Goal: Ask a question

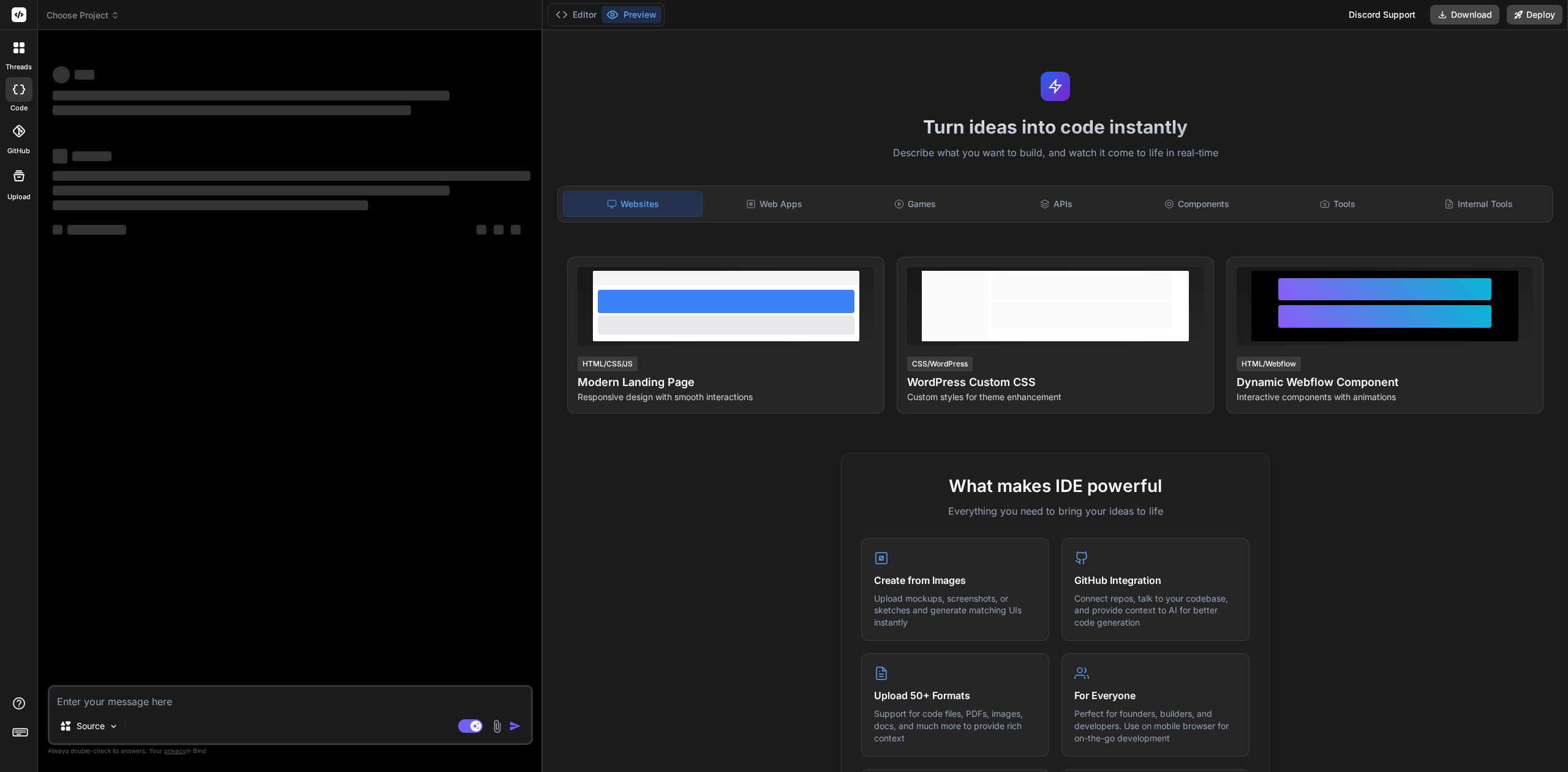
type textarea "x"
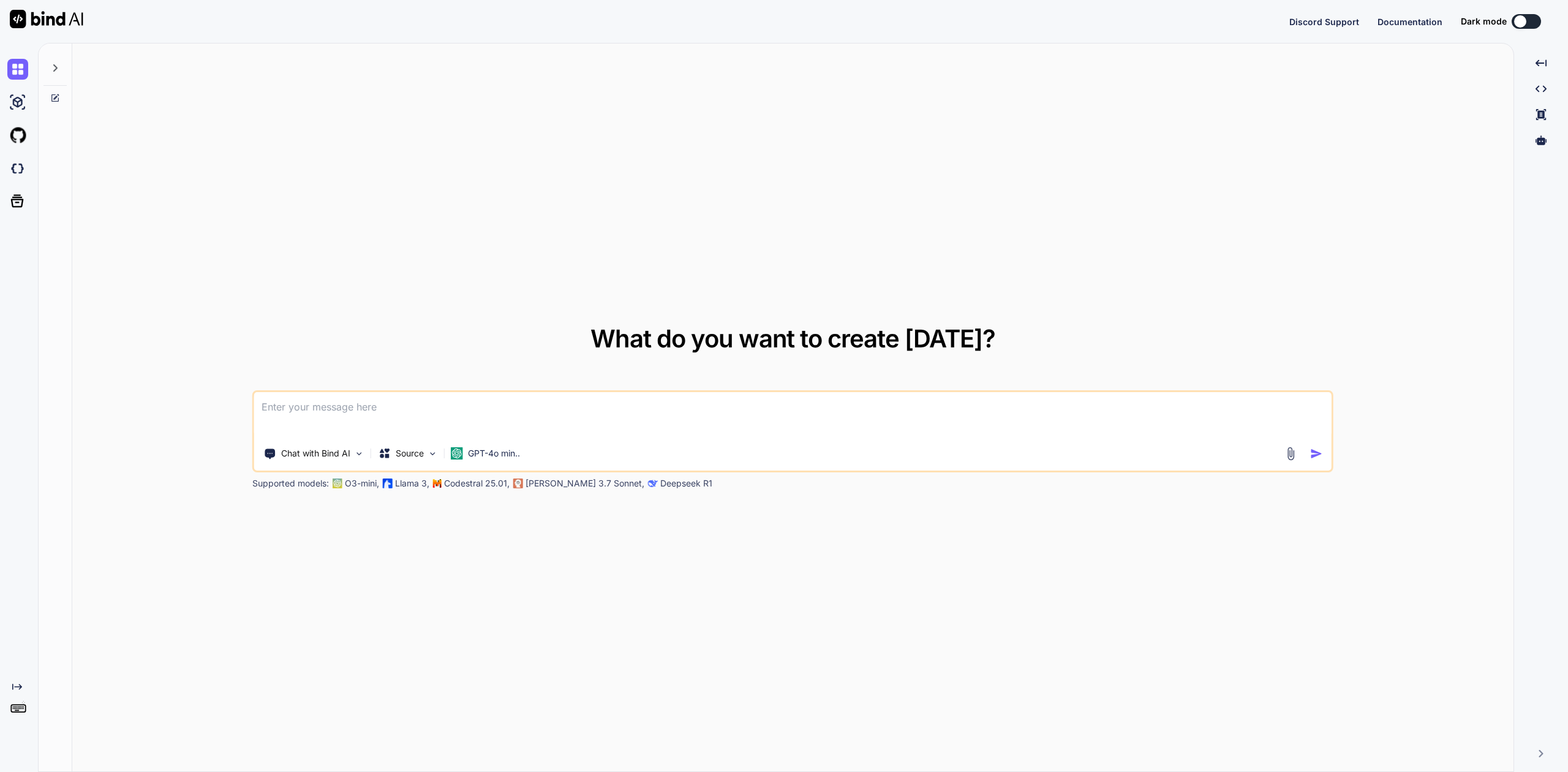
type textarea "x"
click at [372, 404] on textarea at bounding box center [793, 414] width 1078 height 46
type textarea "C"
type textarea "x"
type textarea "Co"
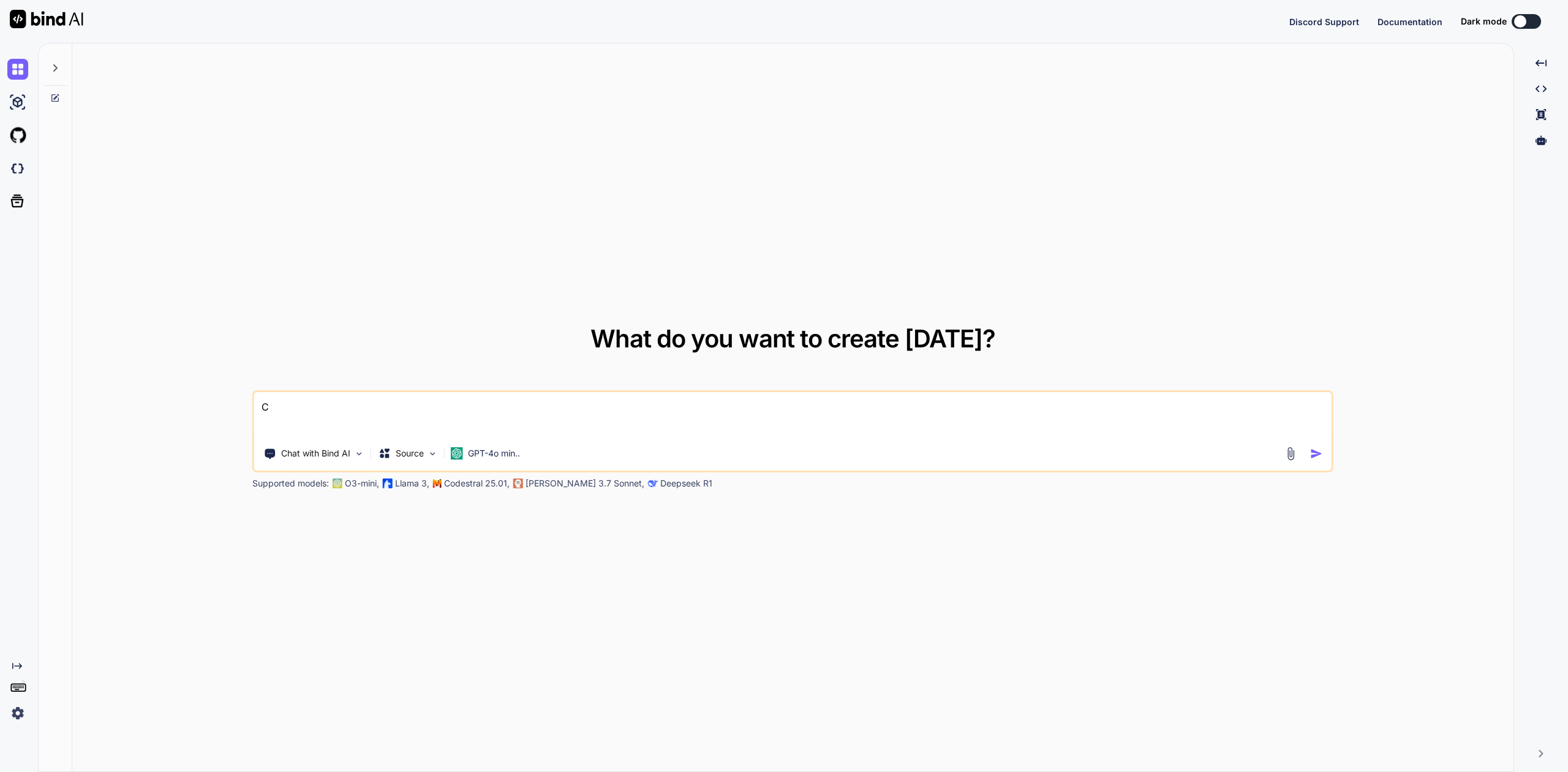
type textarea "x"
type textarea "Cor"
type textarea "x"
type textarea "Corr"
type textarea "x"
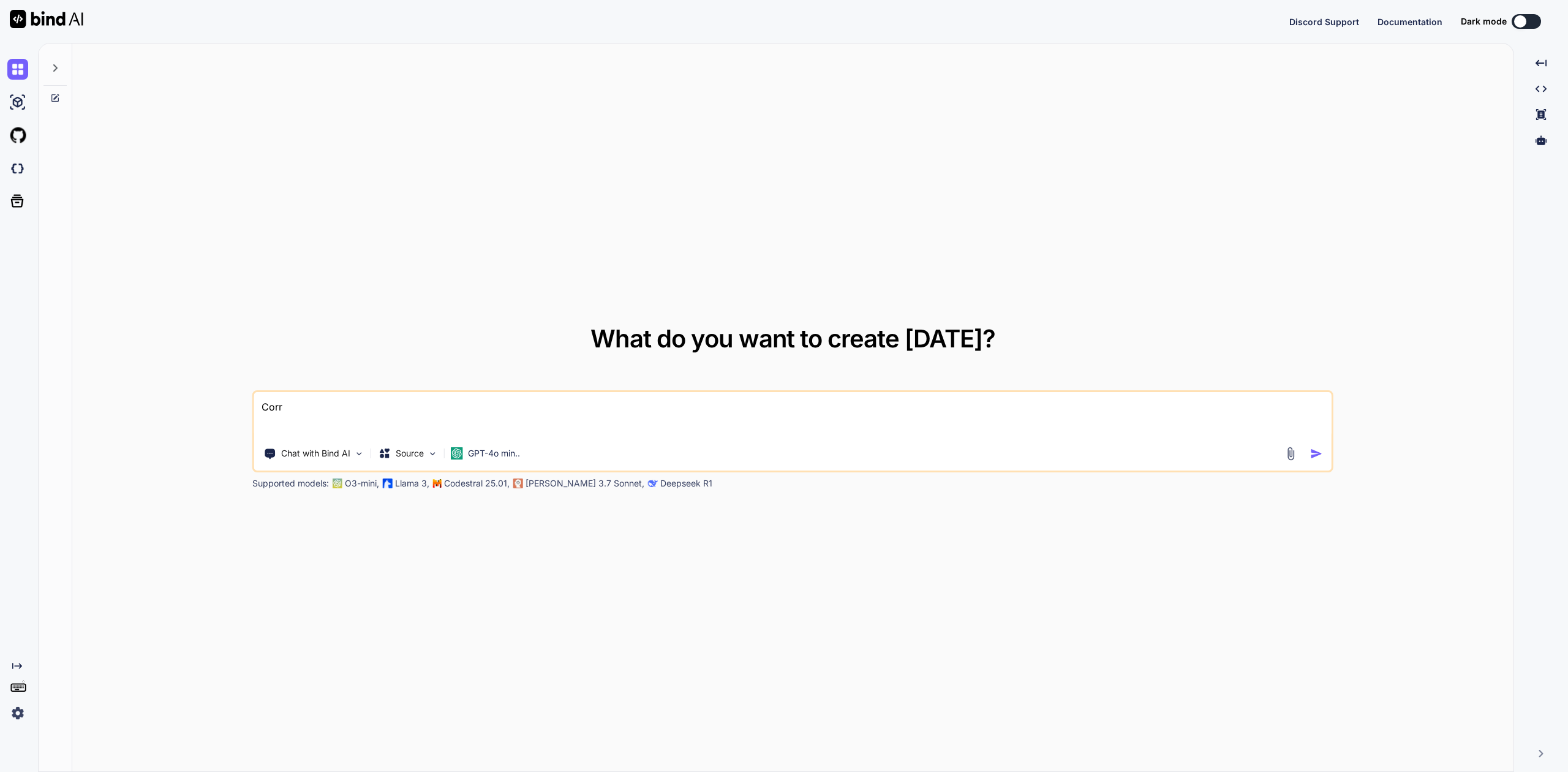
type textarea "Corre"
type textarea "x"
type textarea "Correc"
type textarea "x"
type textarea "Correct"
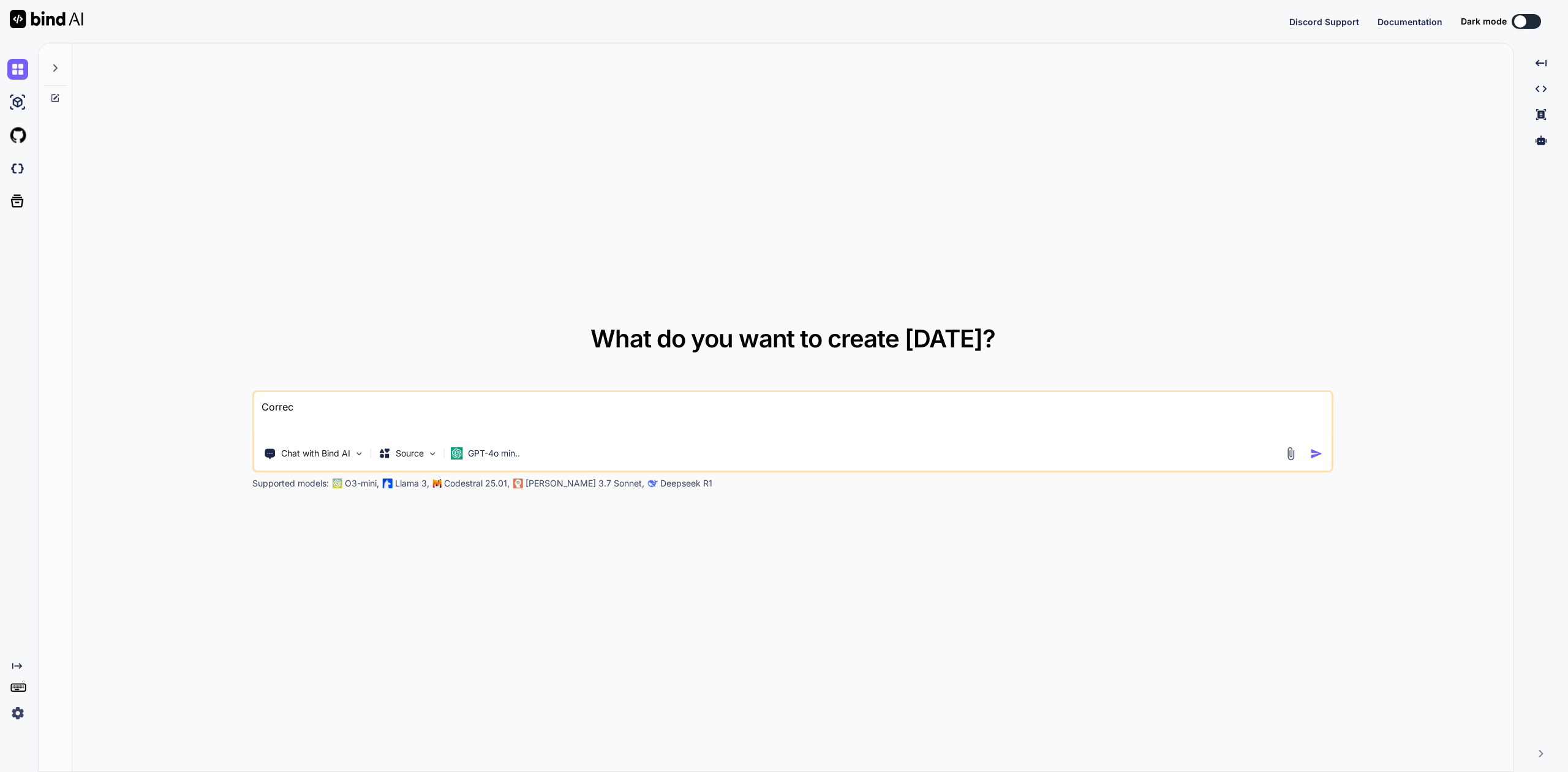
type textarea "x"
type textarea "Correct"
type textarea "x"
type textarea "Correct t"
type textarea "x"
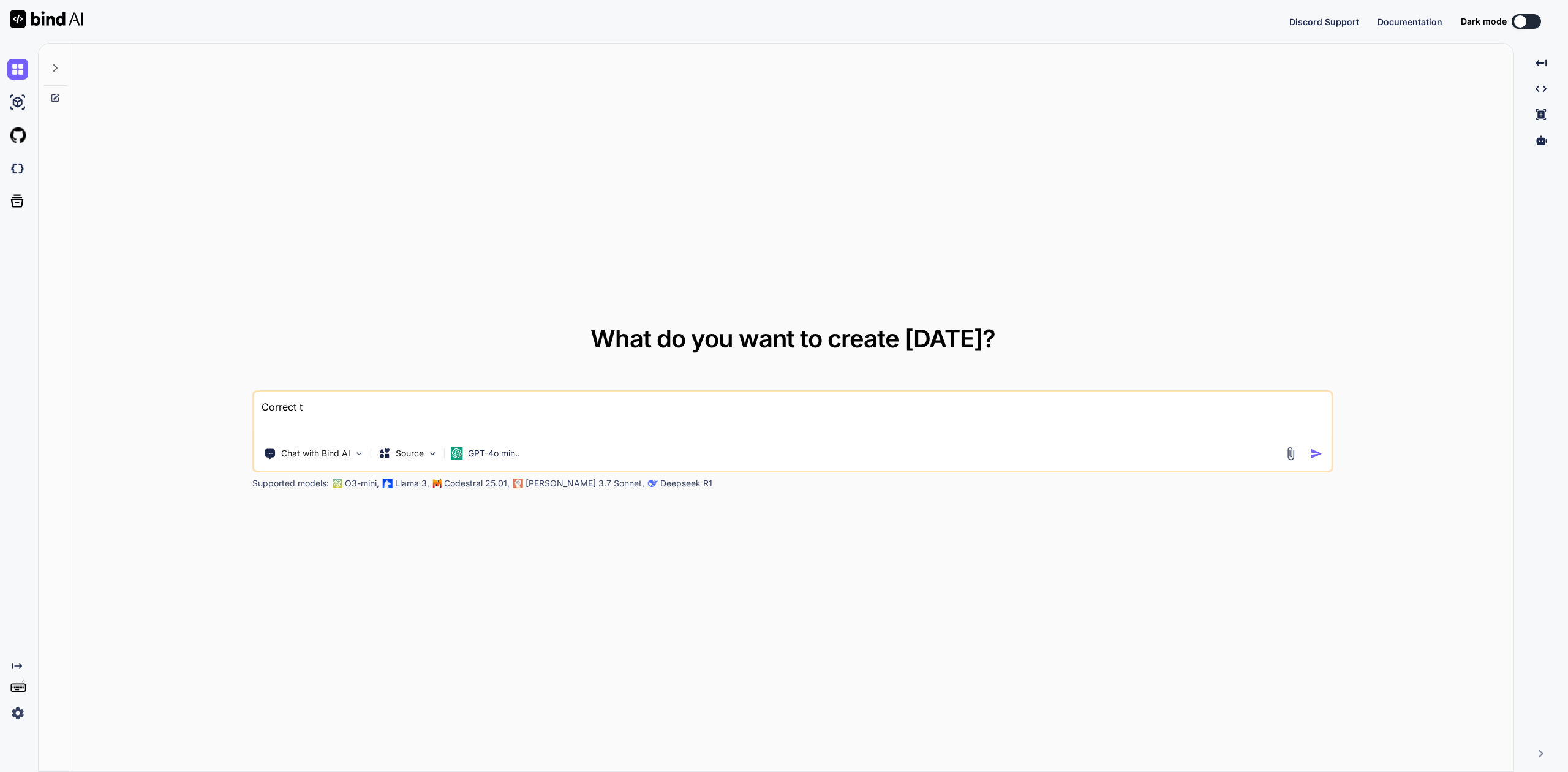
type textarea "Correct th"
type textarea "x"
type textarea "Correct the"
type textarea "x"
type textarea "Correct the"
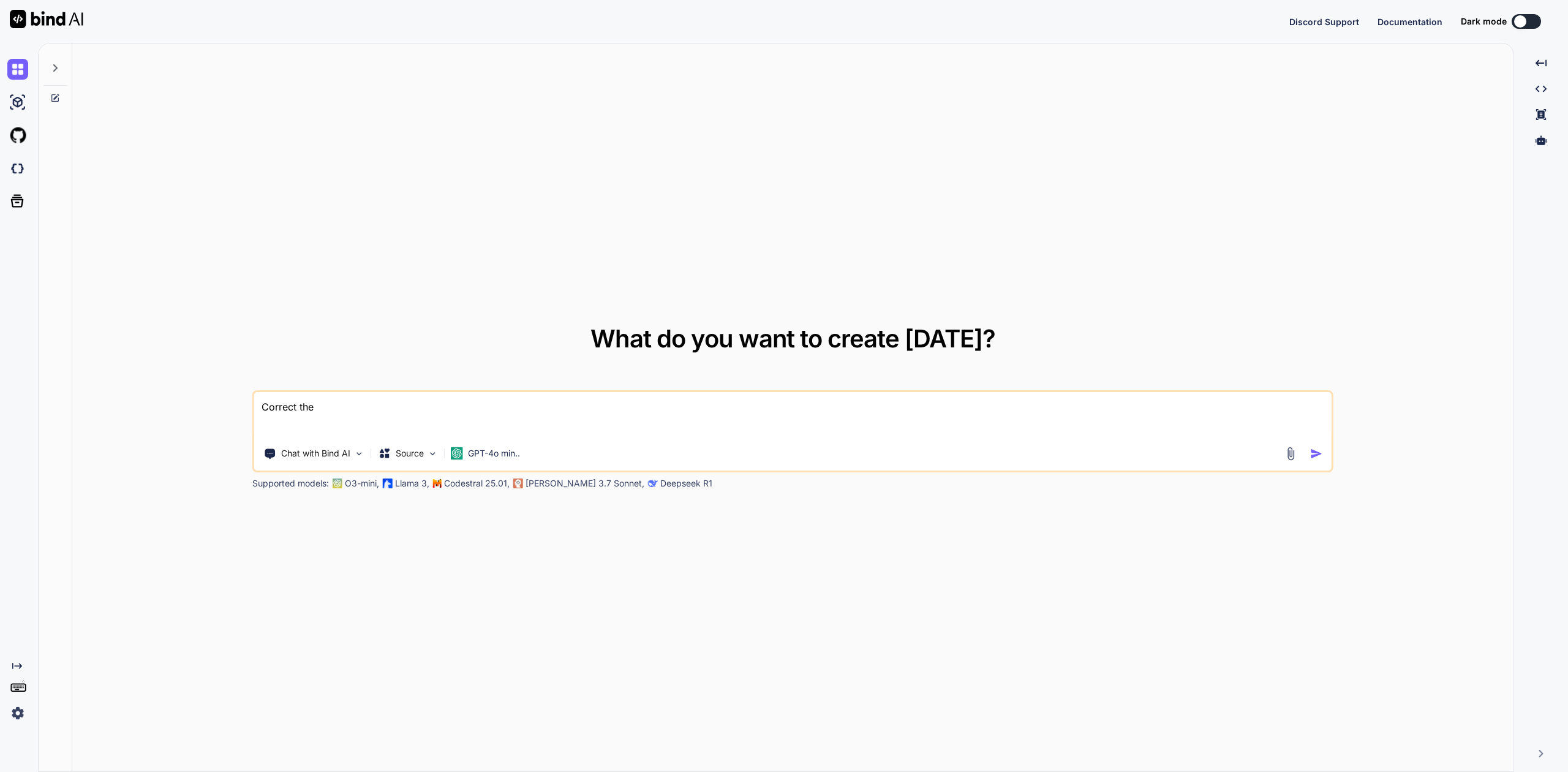
type textarea "x"
type textarea "Correct the e"
type textarea "x"
type textarea "Correct the en"
type textarea "x"
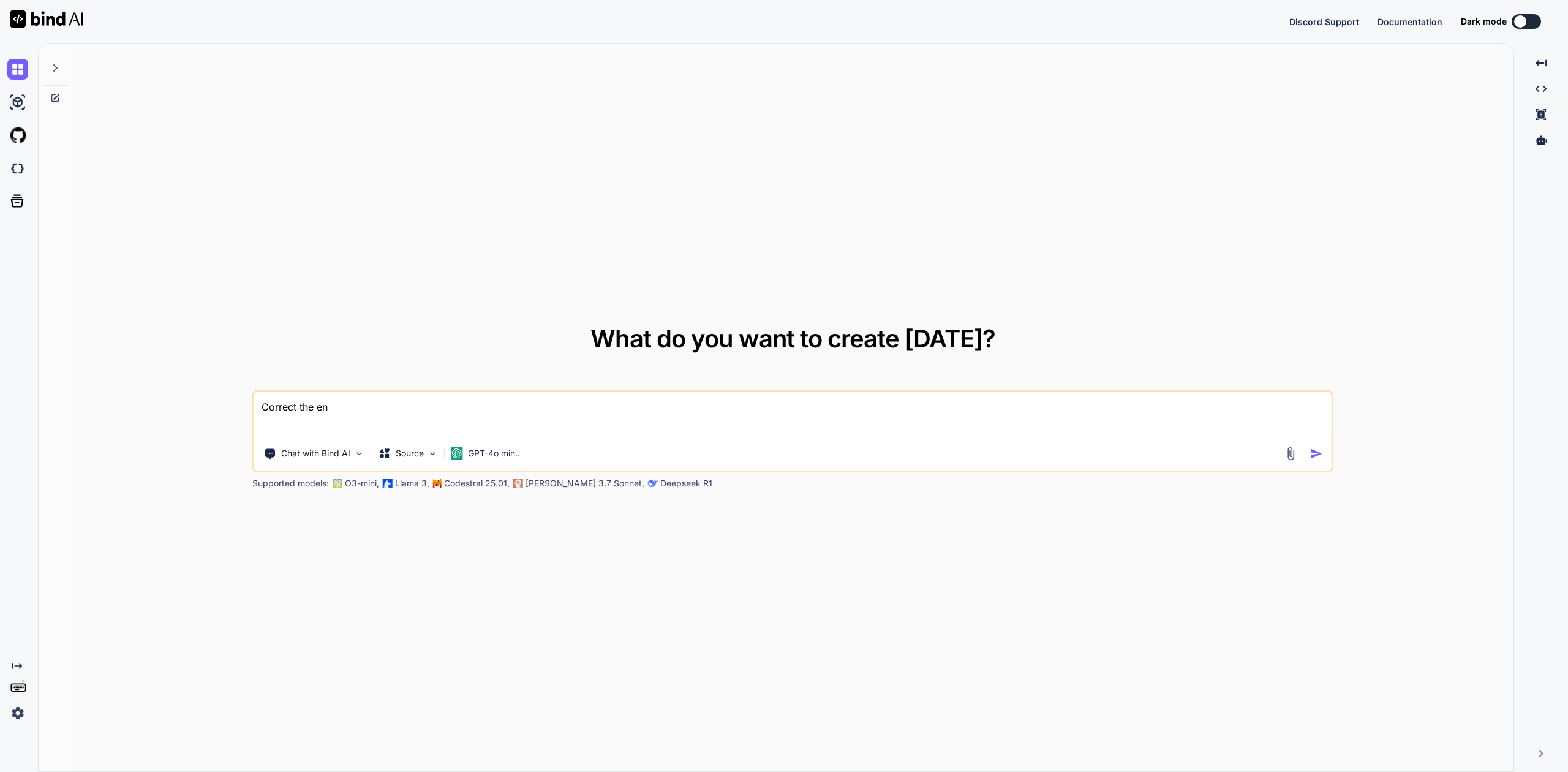
type textarea "Correct the eng"
type textarea "x"
type textarea "Correct the engl"
type textarea "x"
type textarea "Correct the engli"
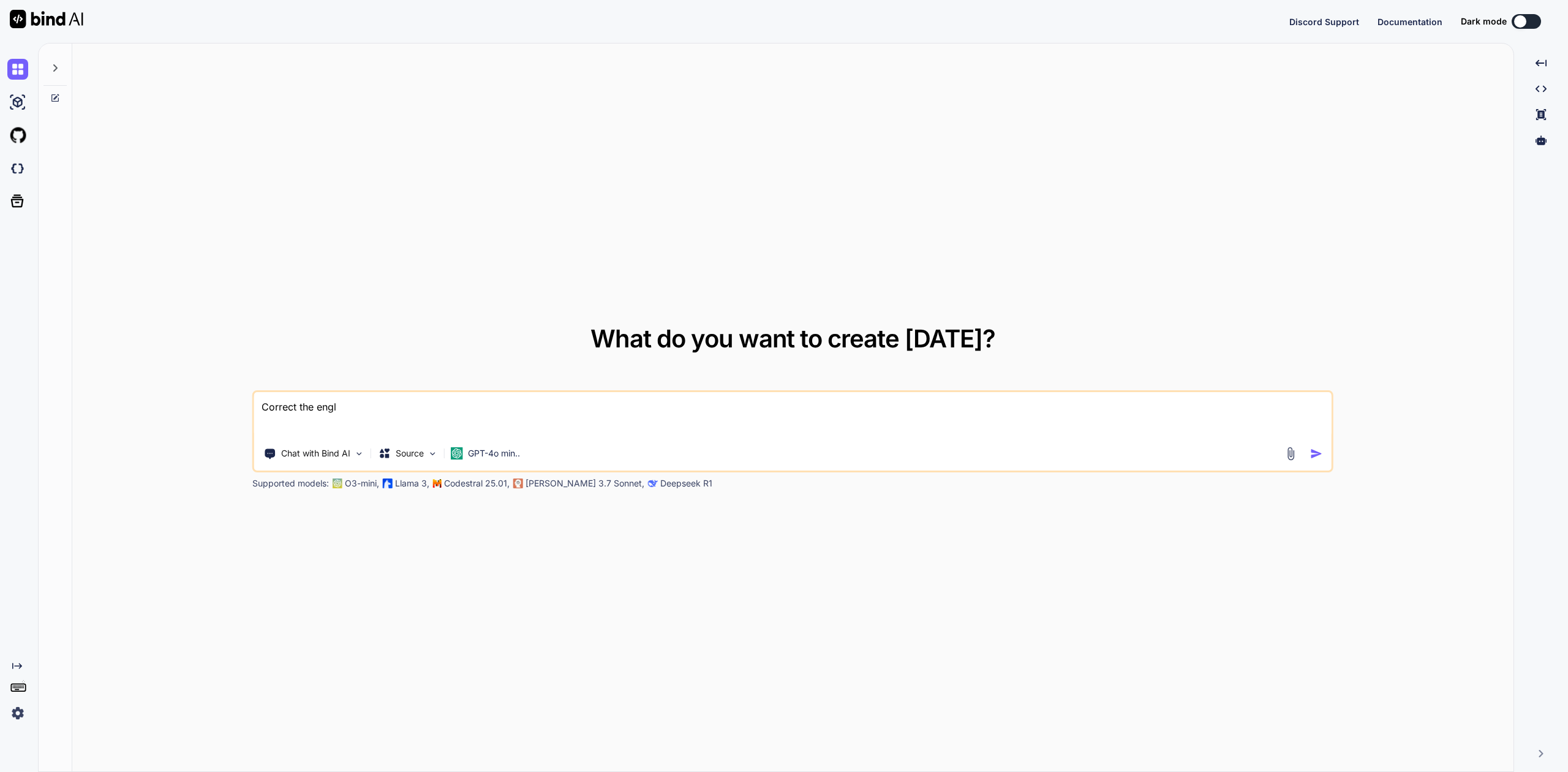
type textarea "x"
type textarea "Correct the englis"
type textarea "x"
type textarea "Correct the english"
type textarea "x"
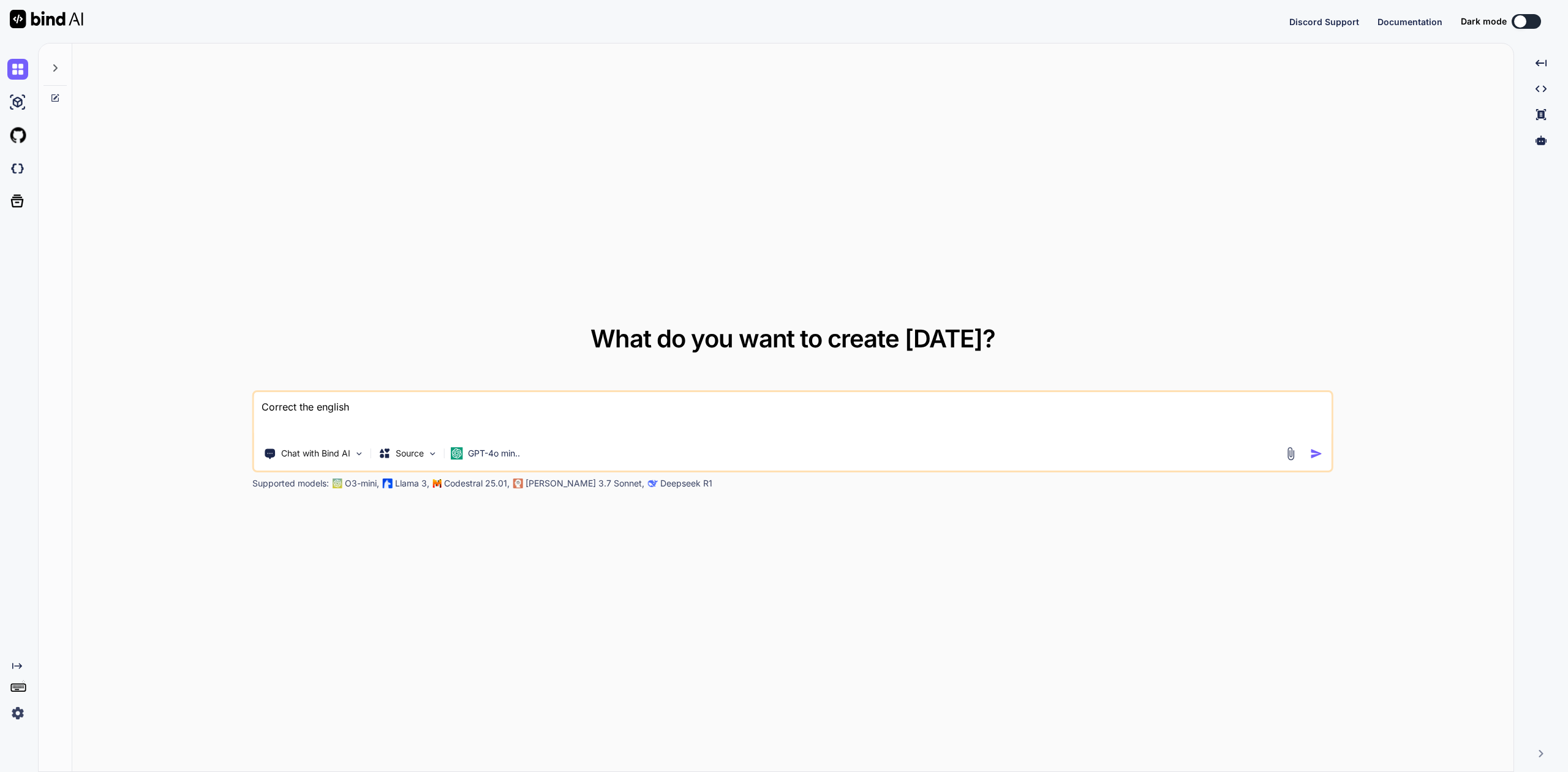
type textarea "Correct the english"
type textarea "x"
type textarea "Correct the english ""
type textarea "x"
type textarea "Correct the english """
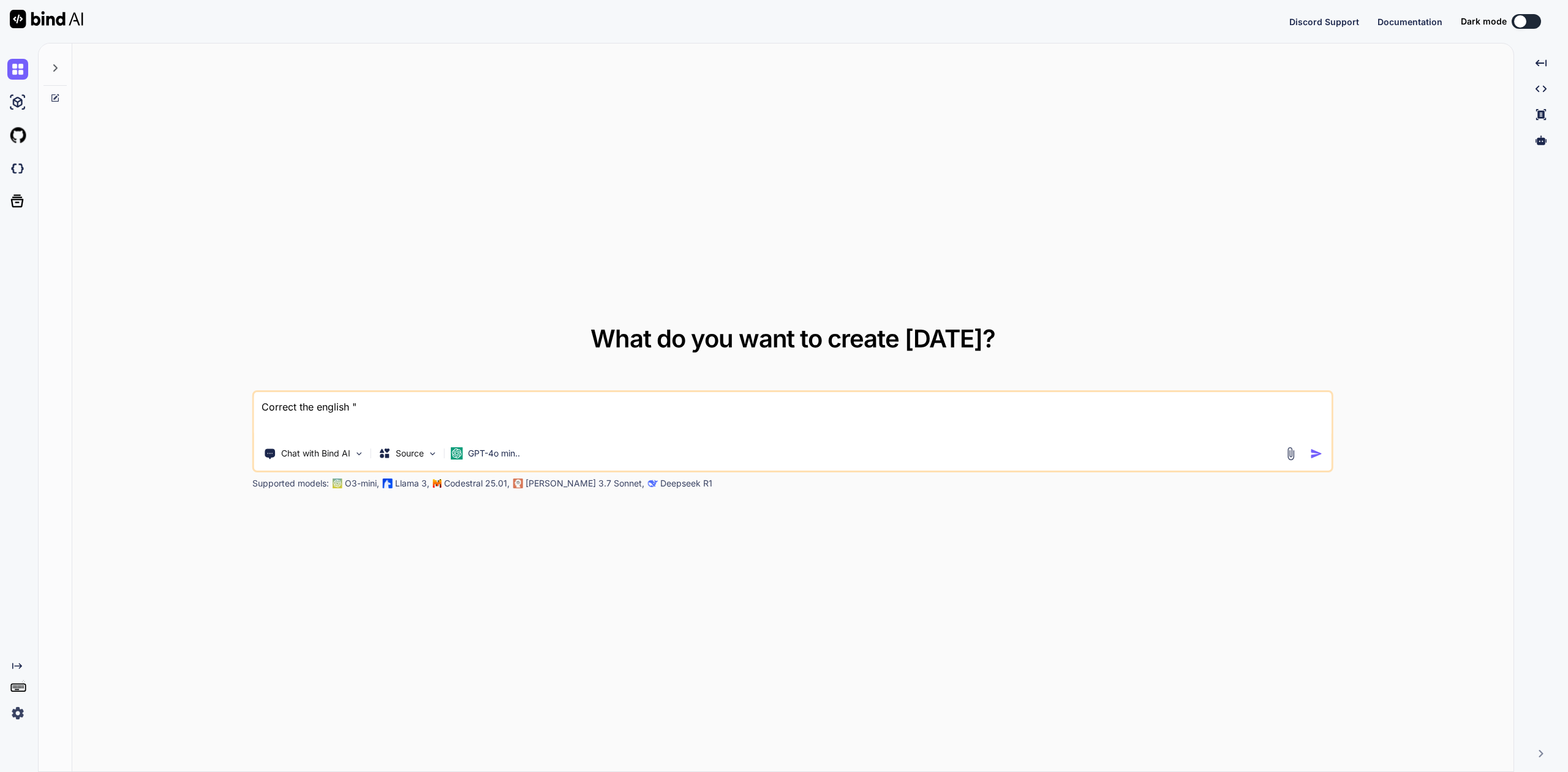
type textarea "x"
type textarea "Correct the english "Ok ⁠ [PERSON_NAME][GEOGRAPHIC_DATA] i am waiting or we con…"
type textarea "x"
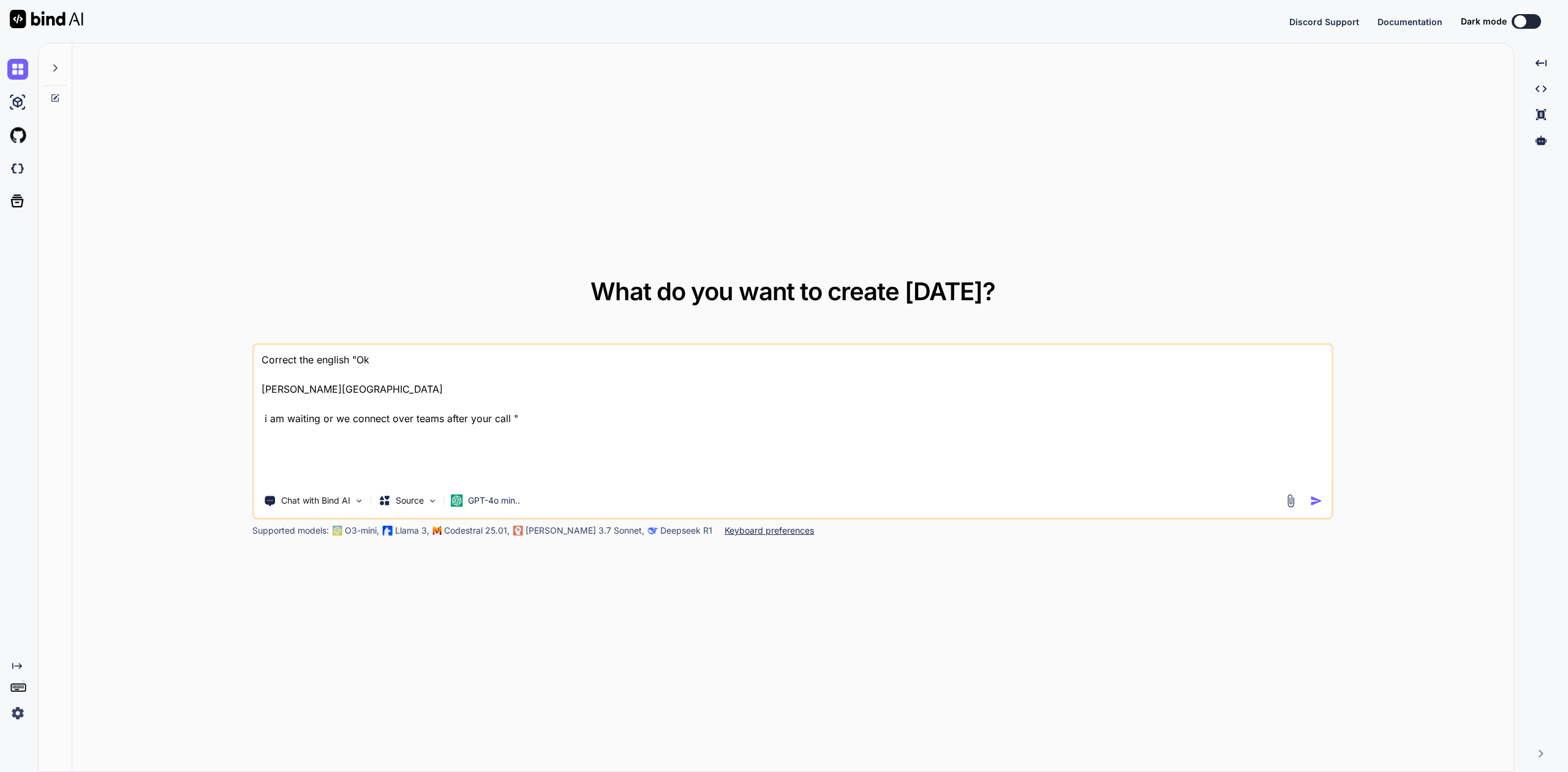
type textarea "Correct the english "Ok ⁠ [PERSON_NAME][GEOGRAPHIC_DATA] i am waiting or we con…"
click at [1313, 505] on img "button" at bounding box center [1316, 500] width 13 height 13
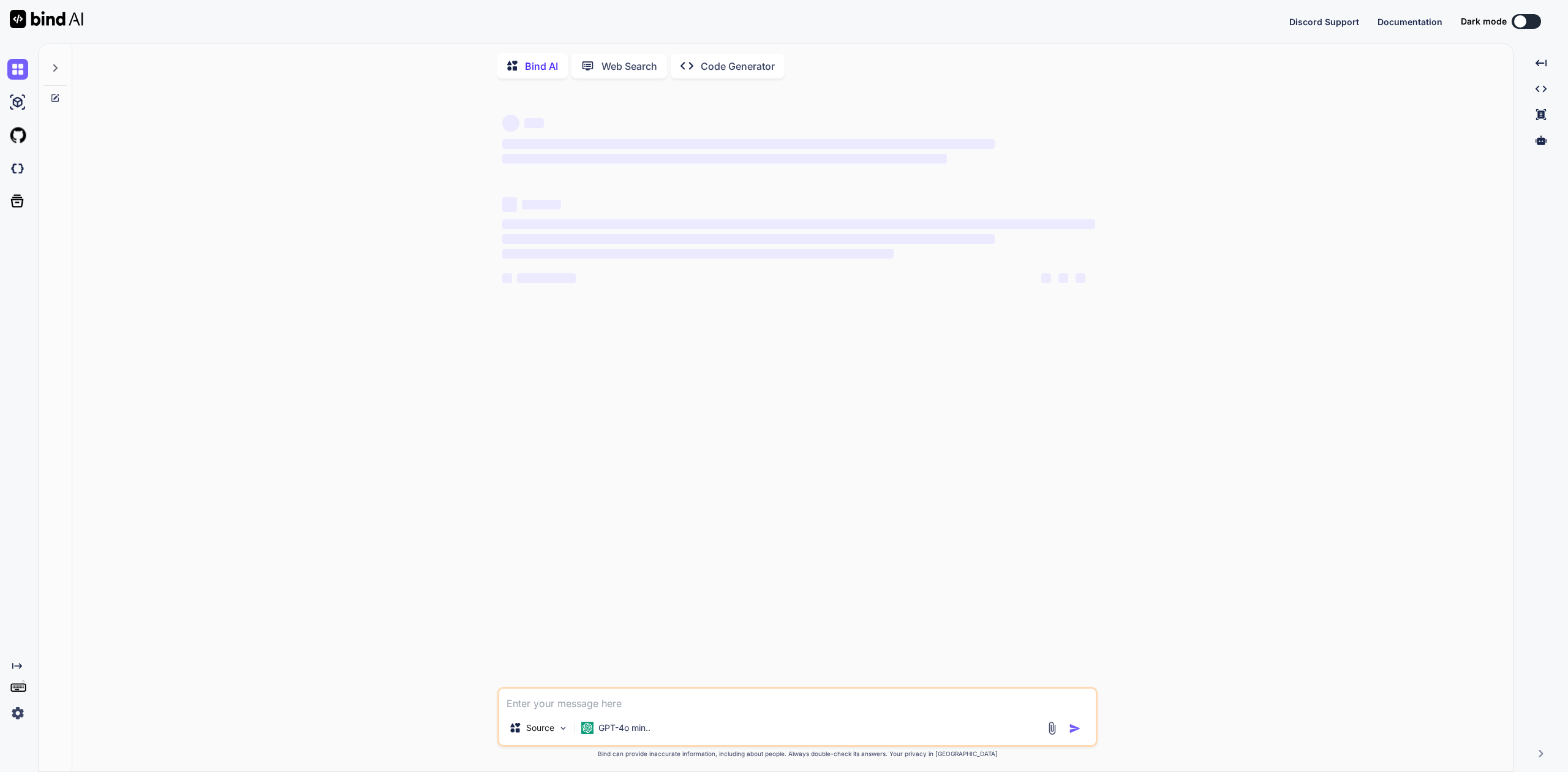
type textarea "x"
